Goal: Information Seeking & Learning: Find specific fact

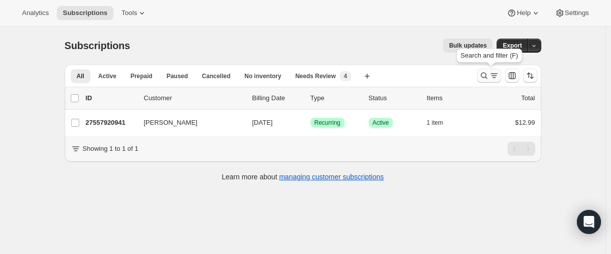
click at [486, 76] on icon "Search and filter results" at bounding box center [484, 76] width 10 height 10
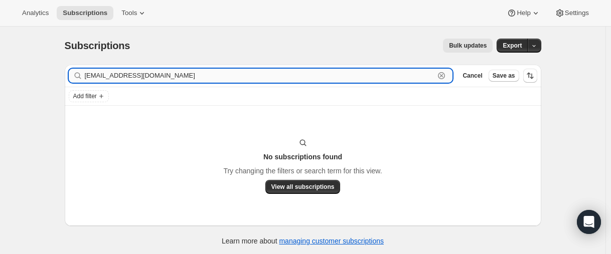
click at [124, 80] on input "[EMAIL_ADDRESS][DOMAIN_NAME]" at bounding box center [260, 76] width 350 height 14
click at [107, 77] on input "[EMAIL_ADDRESS][DOMAIN_NAME]" at bounding box center [260, 76] width 350 height 14
drag, startPoint x: 101, startPoint y: 76, endPoint x: 172, endPoint y: 80, distance: 70.9
click at [172, 80] on input "[EMAIL_ADDRESS][DOMAIN_NAME]" at bounding box center [260, 76] width 350 height 14
click at [123, 76] on input "Dilly" at bounding box center [260, 76] width 350 height 14
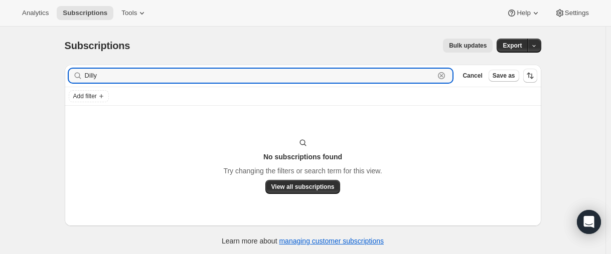
paste input "[PERSON_NAME][EMAIL_ADDRESS][PERSON_NAME][DOMAIN_NAME]"
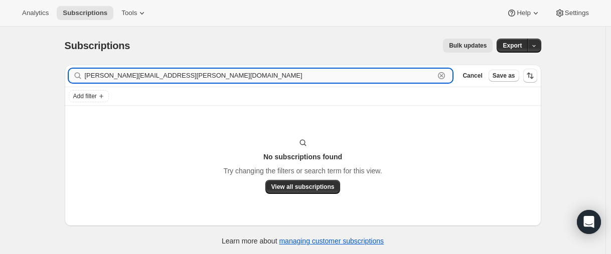
click at [193, 78] on input "[PERSON_NAME][EMAIL_ADDRESS][PERSON_NAME][DOMAIN_NAME]" at bounding box center [260, 76] width 350 height 14
click at [111, 70] on input "[PERSON_NAME][EMAIL_ADDRESS][PERSON_NAME][DOMAIN_NAME]" at bounding box center [260, 76] width 350 height 14
paste input "27113947309"
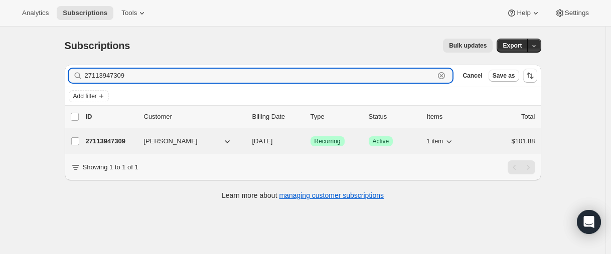
type input "27113947309"
click at [120, 140] on p "27113947309" at bounding box center [111, 142] width 50 height 10
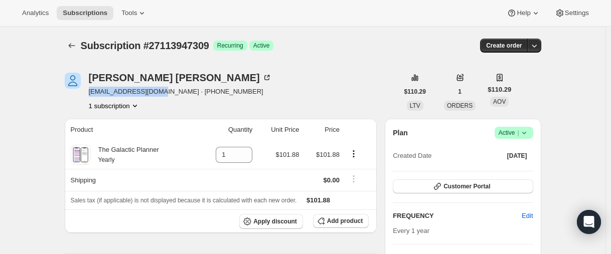
drag, startPoint x: 93, startPoint y: 91, endPoint x: 163, endPoint y: 92, distance: 69.8
click at [163, 92] on span "[EMAIL_ADDRESS][DOMAIN_NAME] · [PHONE_NUMBER]" at bounding box center [180, 92] width 183 height 10
copy span "[EMAIL_ADDRESS][DOMAIN_NAME]"
